Goal: Transaction & Acquisition: Purchase product/service

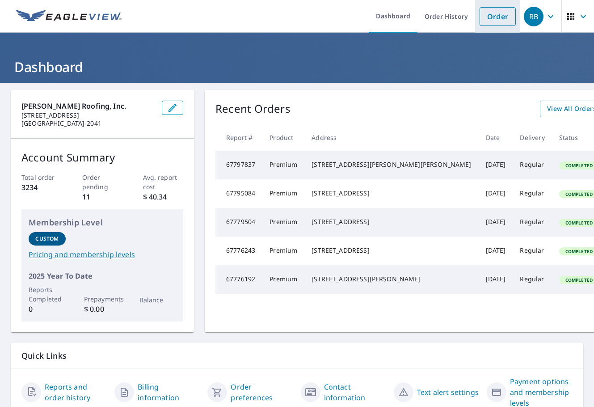
click at [496, 22] on link "Order" at bounding box center [498, 16] width 36 height 19
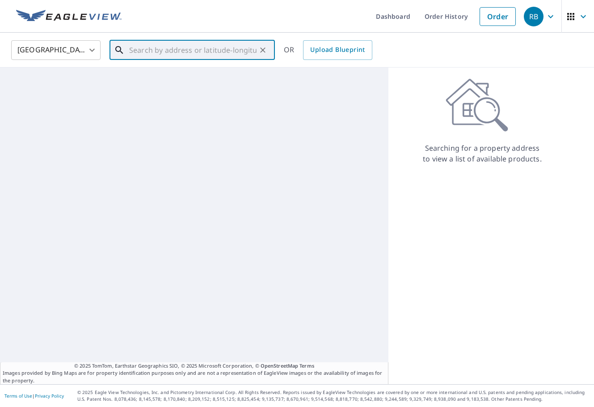
click at [216, 47] on input "text" at bounding box center [192, 50] width 127 height 25
paste input "7334 Uranus Dr"
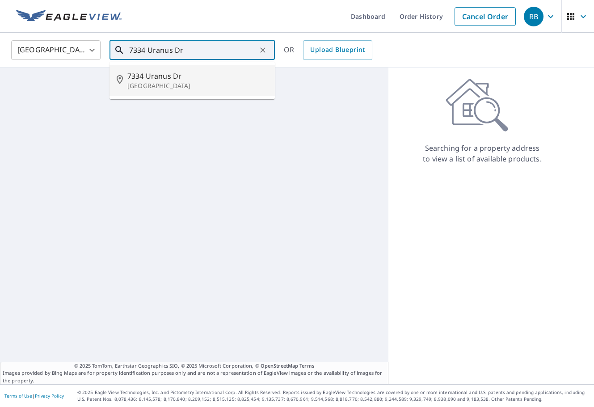
click at [162, 90] on li "[STREET_ADDRESS][PERSON_NAME]" at bounding box center [192, 80] width 165 height 30
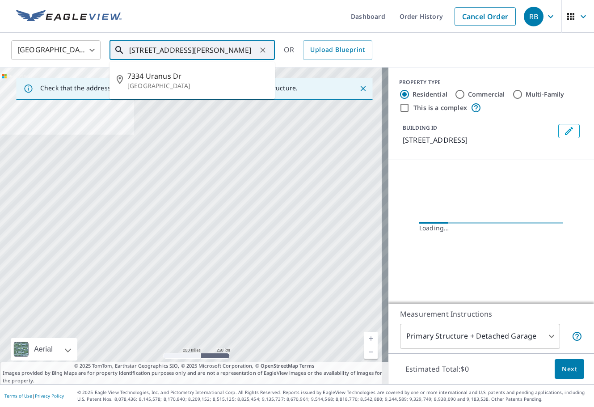
click at [235, 50] on input "[STREET_ADDRESS][PERSON_NAME]" at bounding box center [192, 50] width 127 height 25
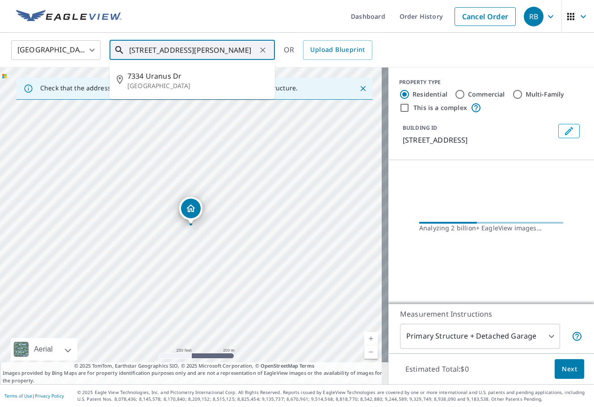
type input "[STREET_ADDRESS][PERSON_NAME]"
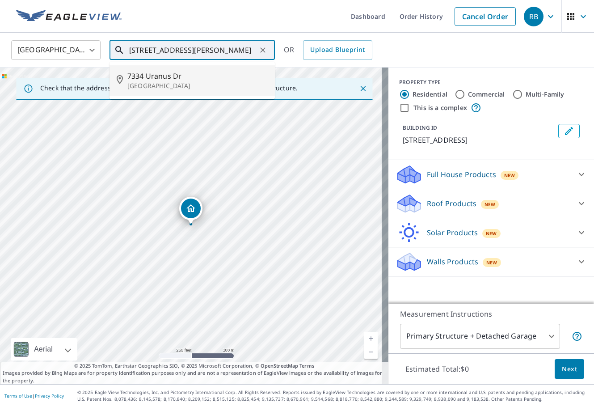
click at [223, 78] on span "7334 Uranus Dr" at bounding box center [197, 76] width 140 height 11
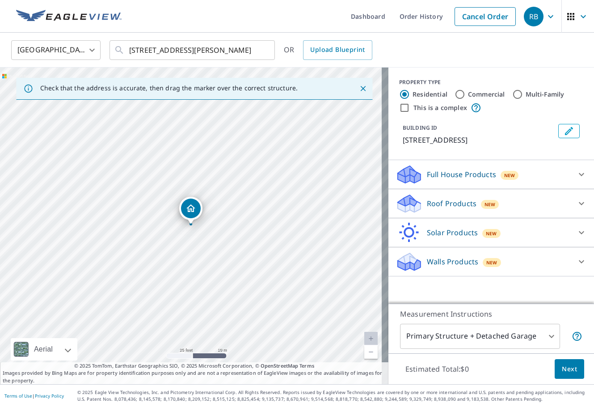
click at [448, 202] on p "Roof Products" at bounding box center [452, 203] width 50 height 11
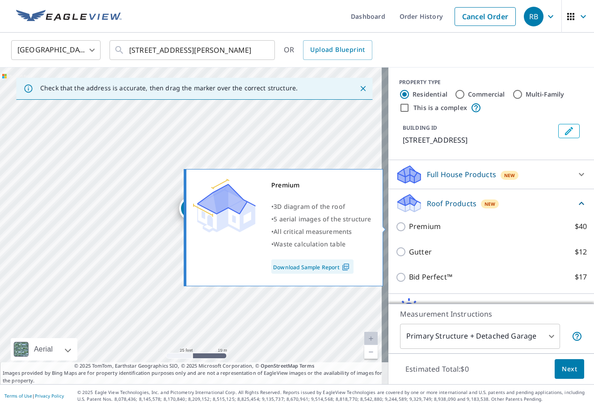
click at [425, 228] on p "Premium" at bounding box center [425, 226] width 32 height 11
click at [409, 228] on input "Premium $40" at bounding box center [402, 226] width 13 height 11
checkbox input "true"
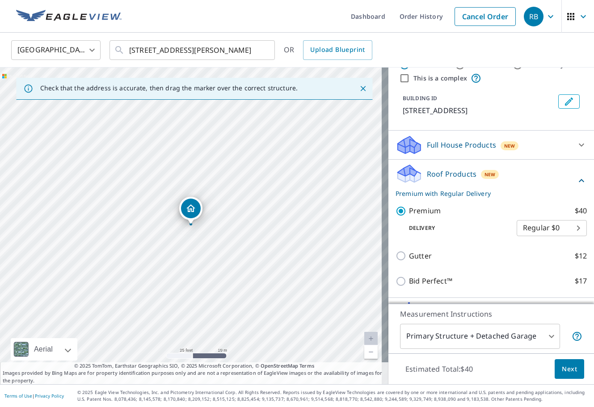
scroll to position [45, 0]
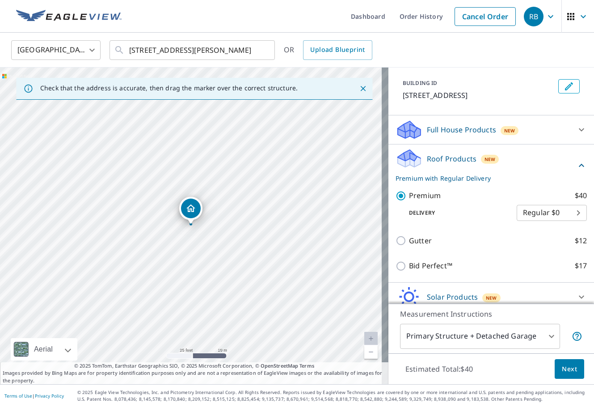
click at [567, 373] on span "Next" at bounding box center [569, 368] width 15 height 11
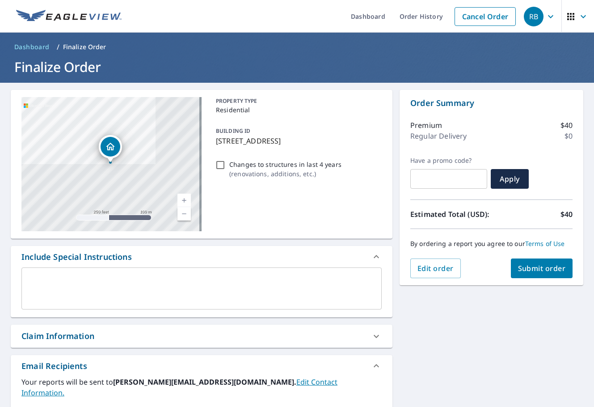
click at [144, 342] on div "Claim Information" at bounding box center [202, 336] width 382 height 23
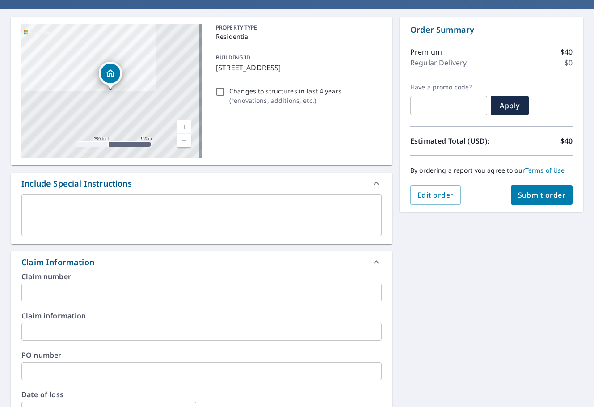
scroll to position [89, 0]
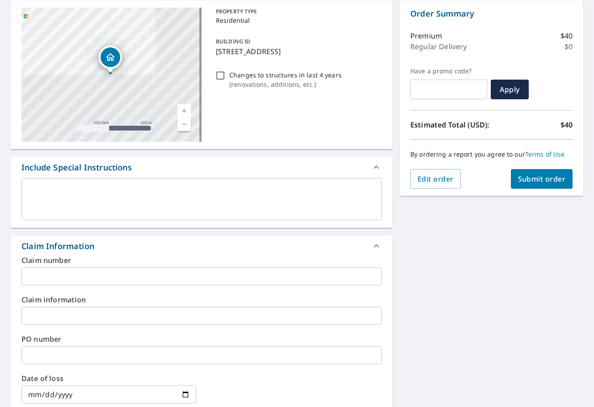
click at [101, 358] on input "text" at bounding box center [201, 355] width 360 height 18
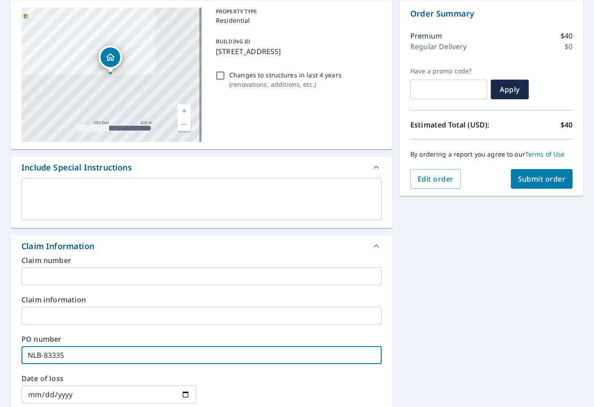
type input "NLB-83335"
click at [528, 175] on span "Submit order" at bounding box center [542, 179] width 48 height 10
